Goal: Information Seeking & Learning: Learn about a topic

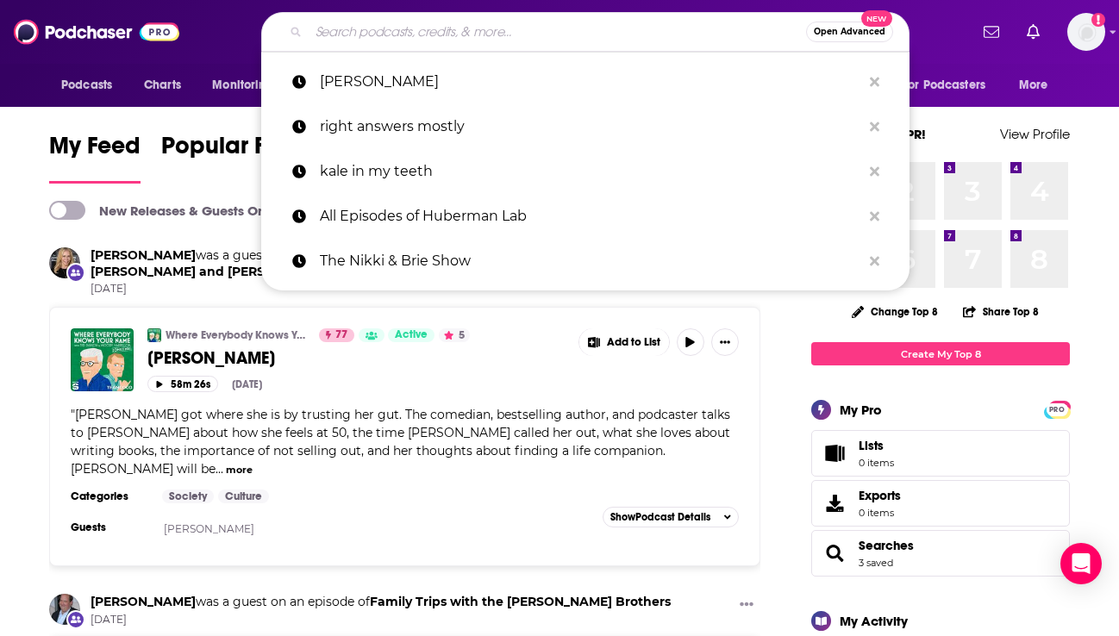
click at [417, 34] on input "Search podcasts, credits, & more..." at bounding box center [557, 32] width 497 height 28
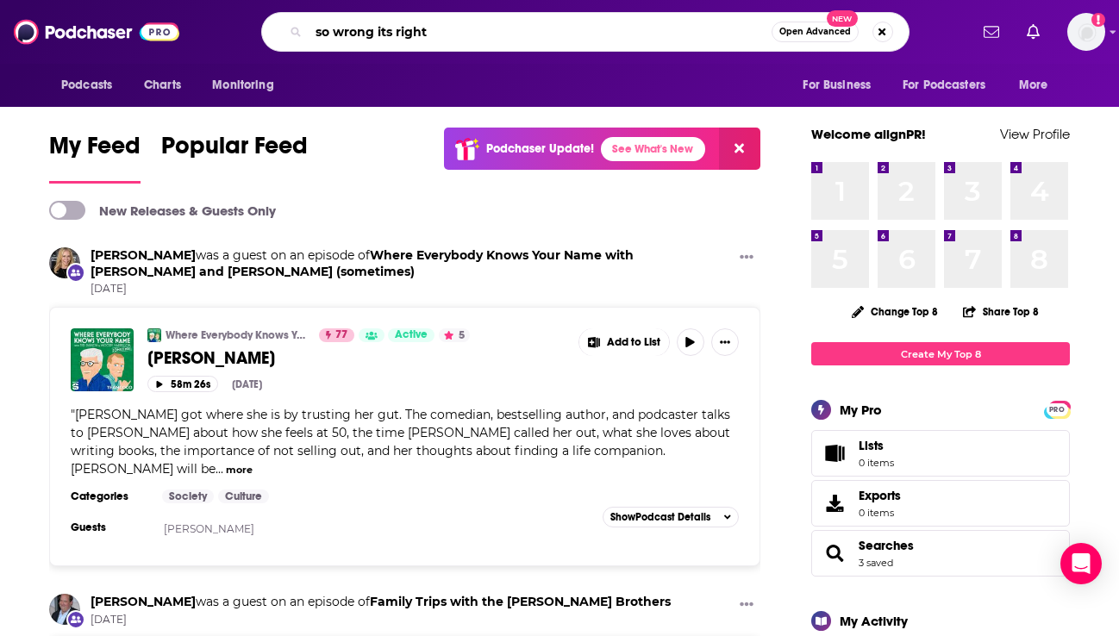
type input "so wrong its right"
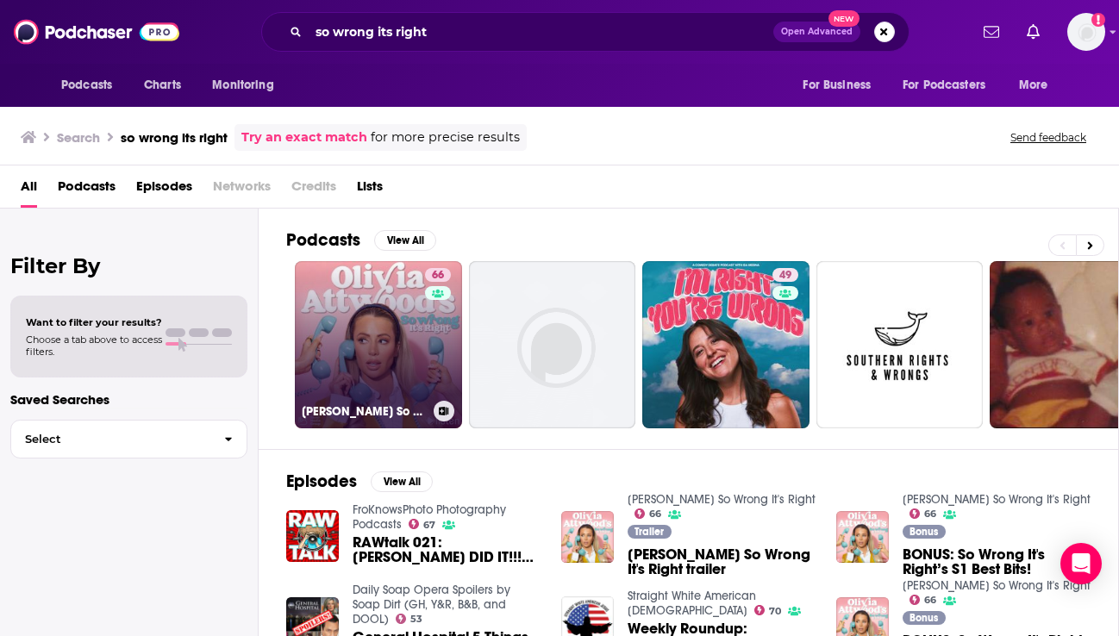
click at [362, 306] on link "66 [PERSON_NAME] So Wrong It's Right" at bounding box center [378, 344] width 167 height 167
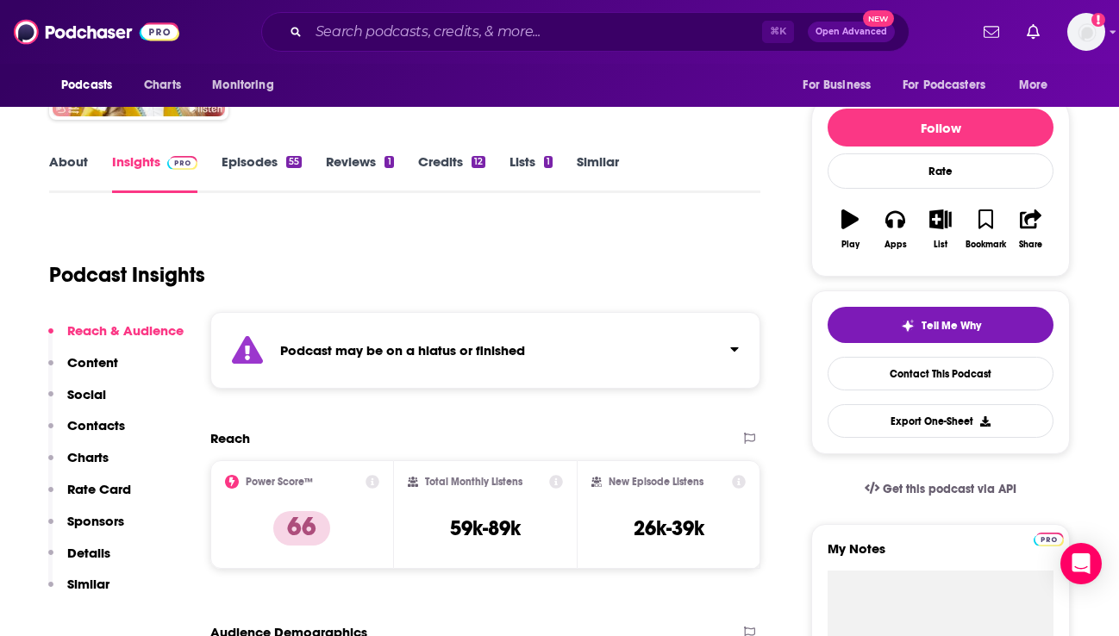
scroll to position [176, 0]
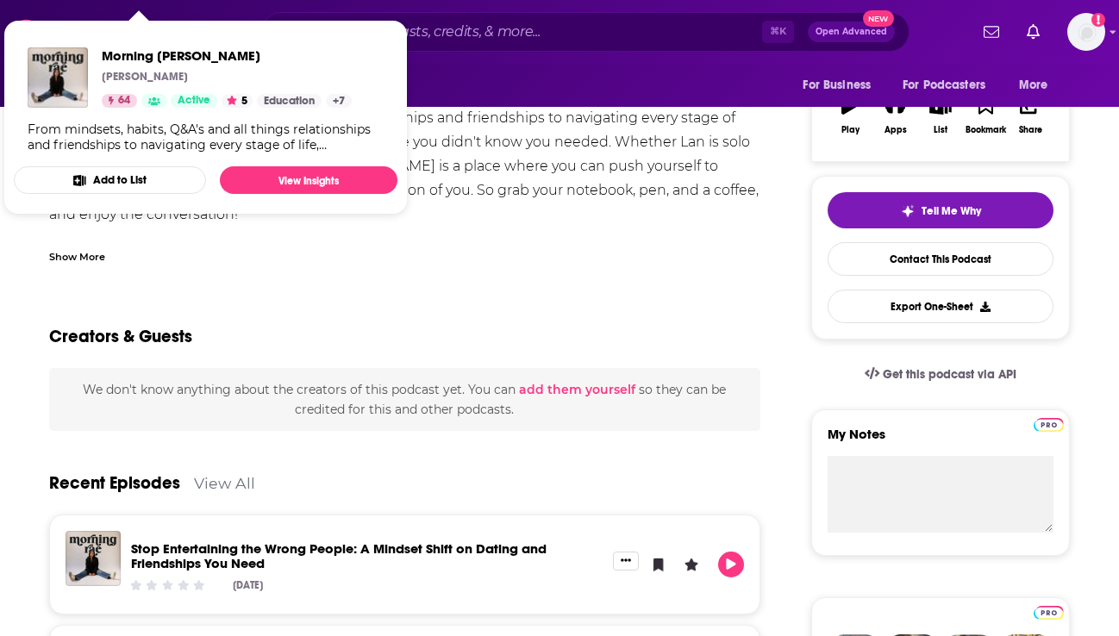
scroll to position [296, 0]
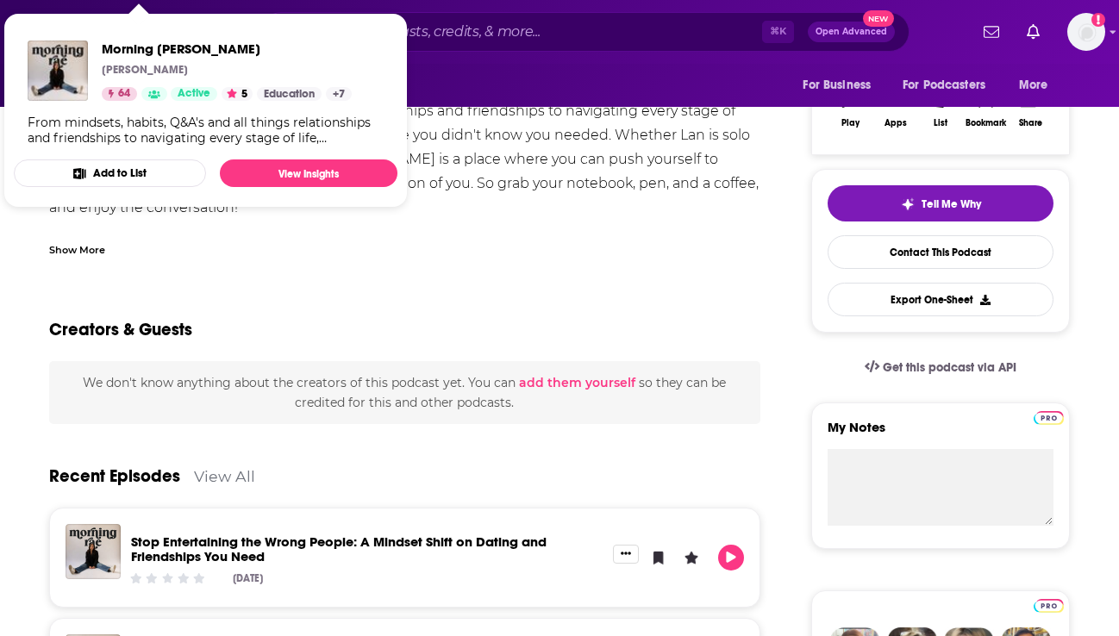
click at [331, 247] on div "Show More" at bounding box center [404, 242] width 711 height 29
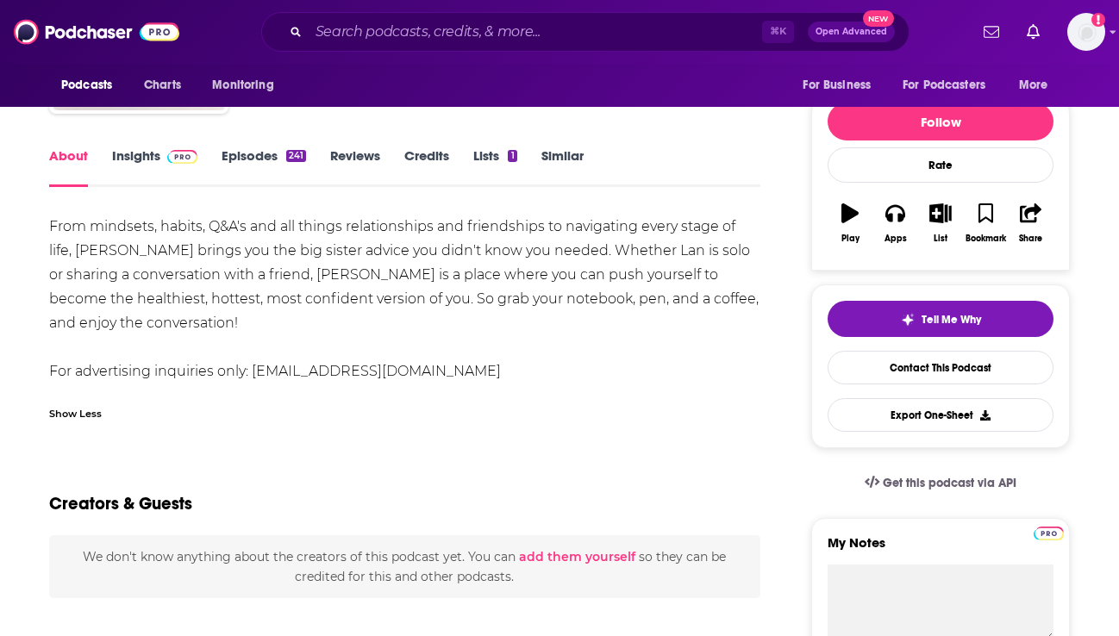
scroll to position [183, 0]
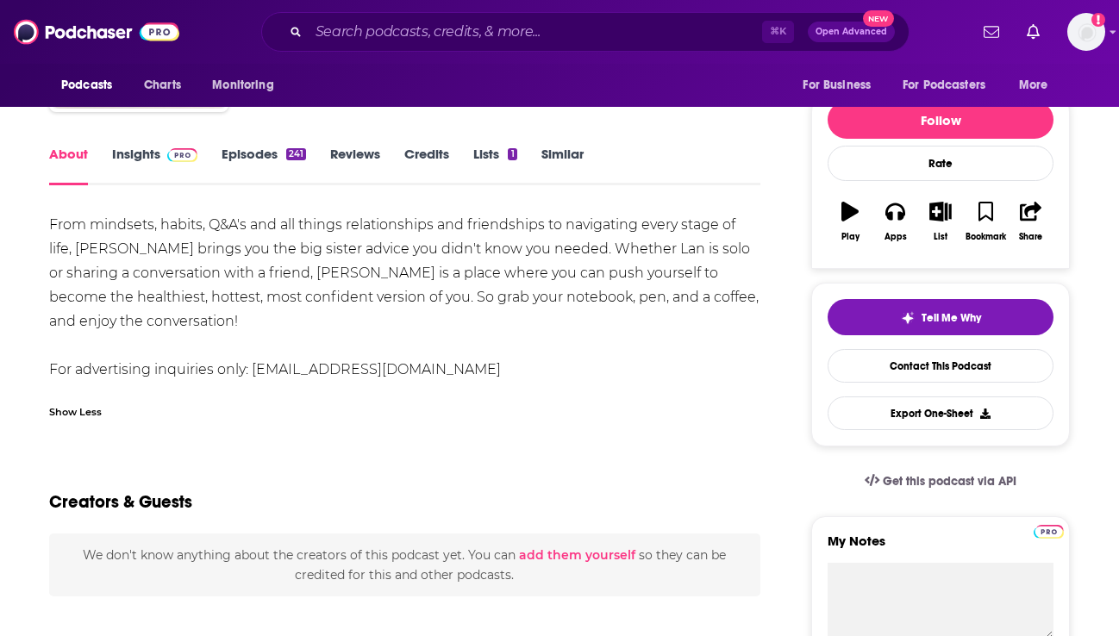
click at [145, 148] on link "Insights" at bounding box center [154, 166] width 85 height 40
